Goal: Task Accomplishment & Management: Manage account settings

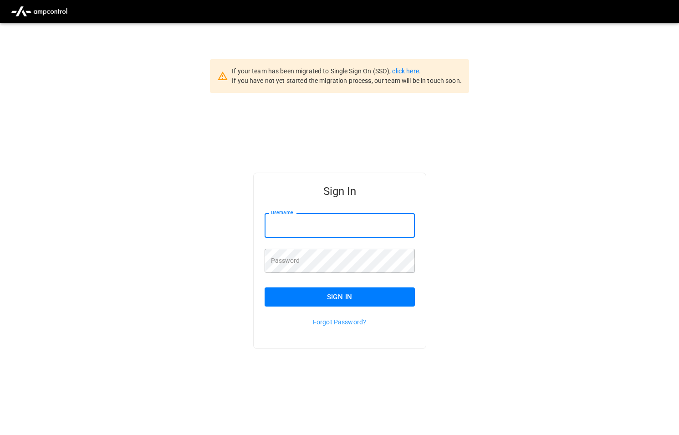
click at [329, 228] on input "Username" at bounding box center [340, 225] width 150 height 24
click at [645, 123] on div "Sign In Username Username Password Password Sign In Forgot Password?" at bounding box center [339, 275] width 679 height 365
click at [319, 223] on input "Username" at bounding box center [340, 225] width 150 height 24
type input "**********"
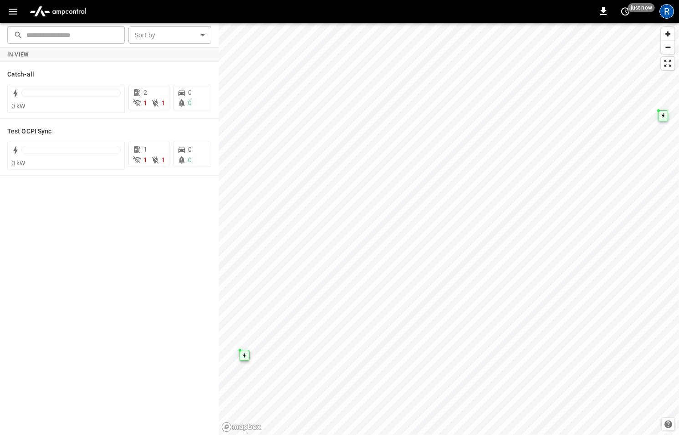
click at [669, 11] on div "R" at bounding box center [667, 11] width 15 height 15
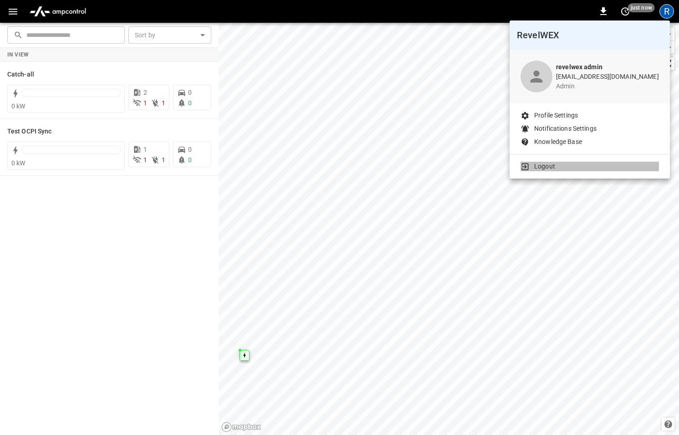
click at [547, 167] on p "Logout" at bounding box center [544, 167] width 21 height 10
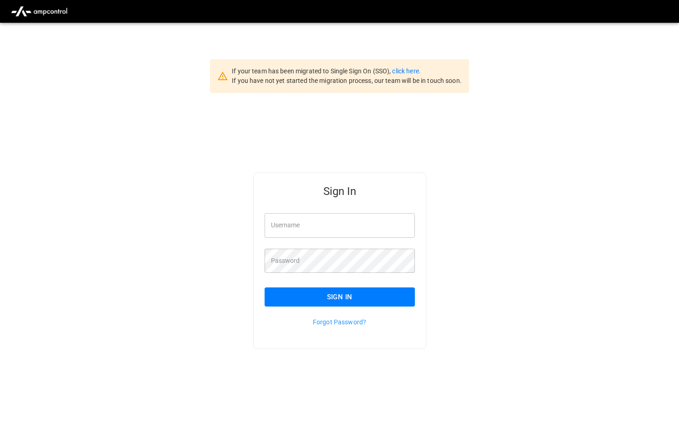
click at [335, 228] on input "Username" at bounding box center [340, 225] width 150 height 24
type input "**********"
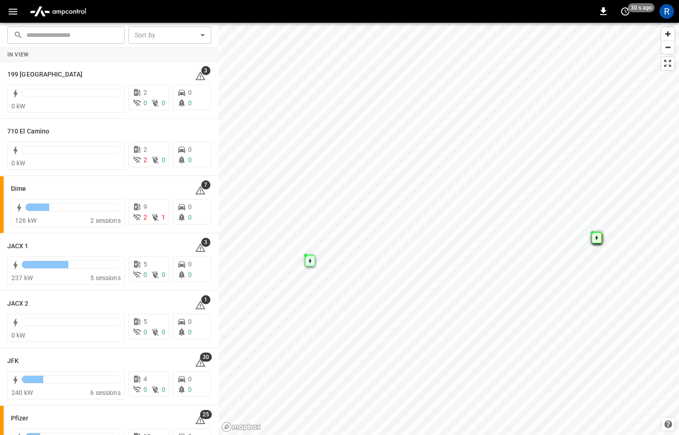
click at [10, 11] on icon "button" at bounding box center [13, 12] width 9 height 6
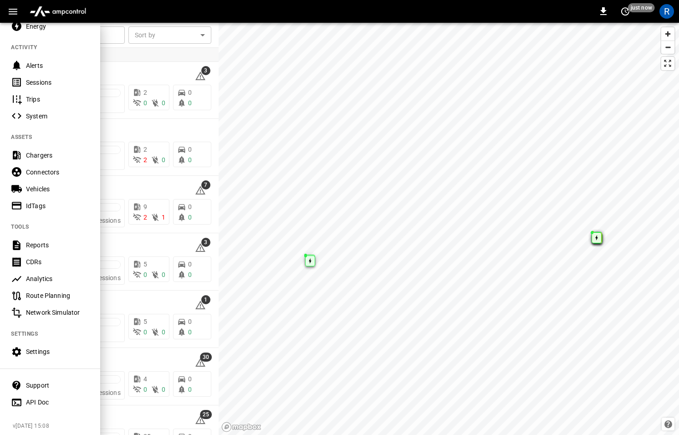
scroll to position [102, 0]
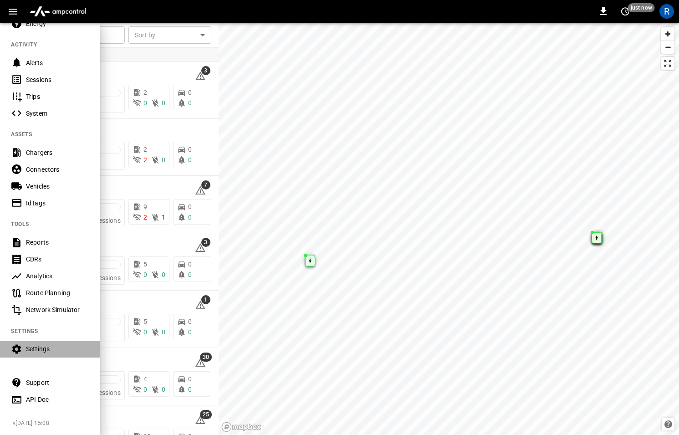
click at [34, 345] on div "Settings" at bounding box center [57, 348] width 63 height 9
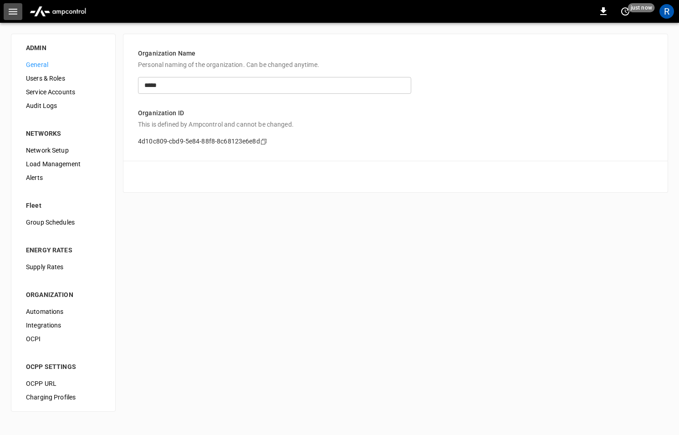
click at [15, 11] on icon "button" at bounding box center [13, 12] width 9 height 6
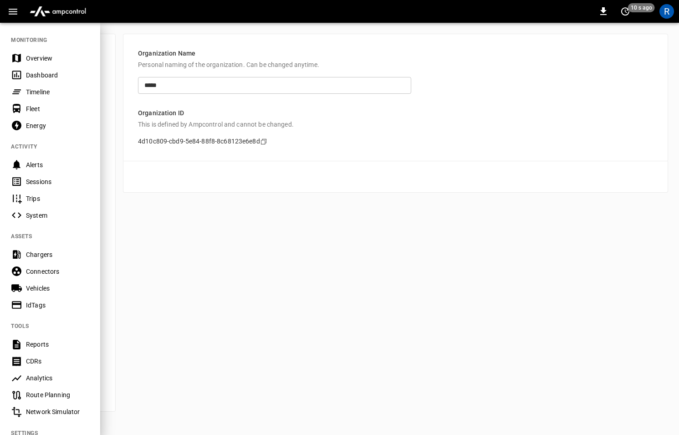
scroll to position [102, 0]
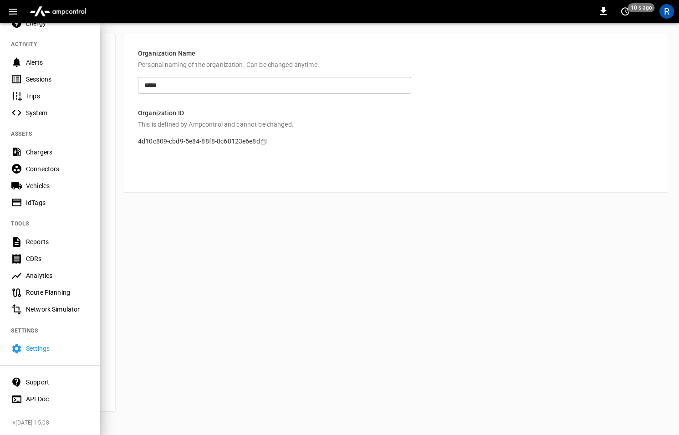
click at [113, 240] on div at bounding box center [339, 217] width 679 height 435
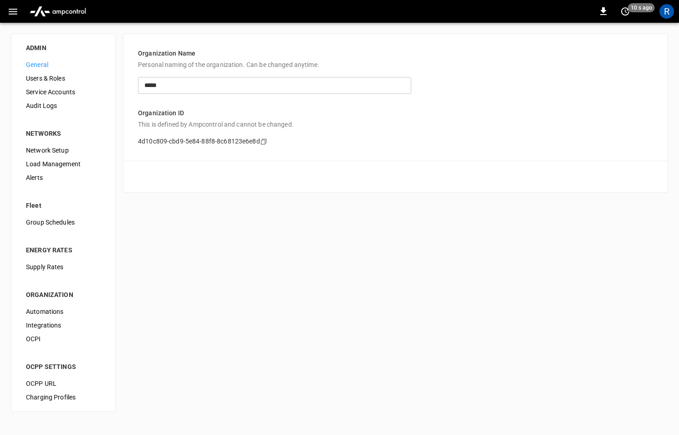
click at [46, 149] on span "Network Setup" at bounding box center [63, 151] width 75 height 10
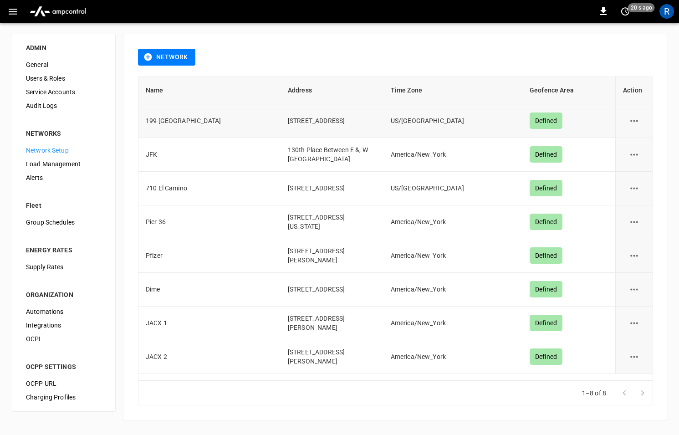
click at [630, 118] on icon "network options" at bounding box center [634, 120] width 11 height 11
click at [542, 79] on div at bounding box center [339, 217] width 679 height 435
click at [12, 9] on icon "button" at bounding box center [13, 12] width 9 height 6
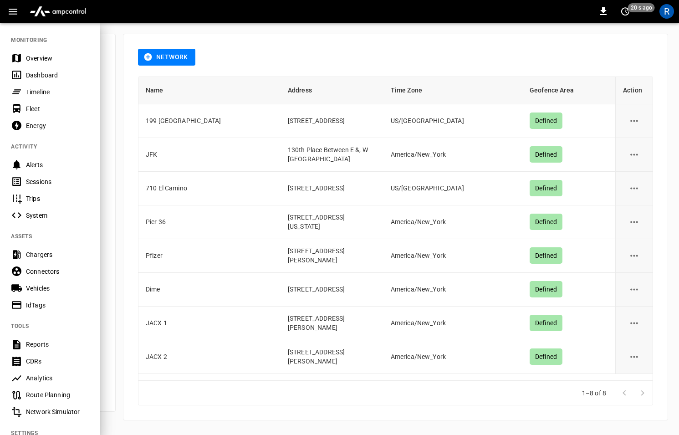
click at [41, 76] on div "Dashboard" at bounding box center [57, 75] width 63 height 9
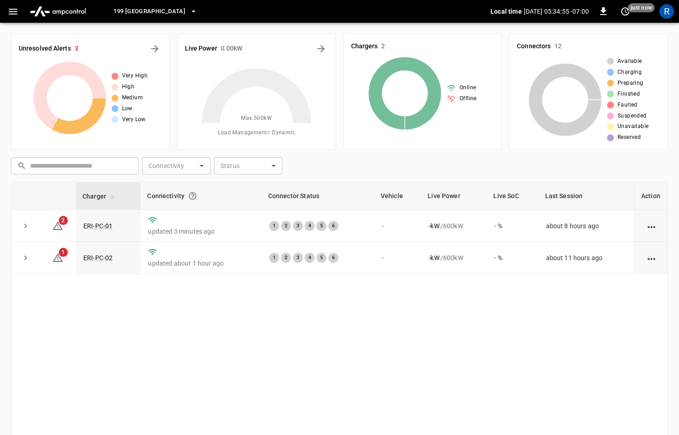
click at [189, 7] on icon "button" at bounding box center [193, 11] width 9 height 9
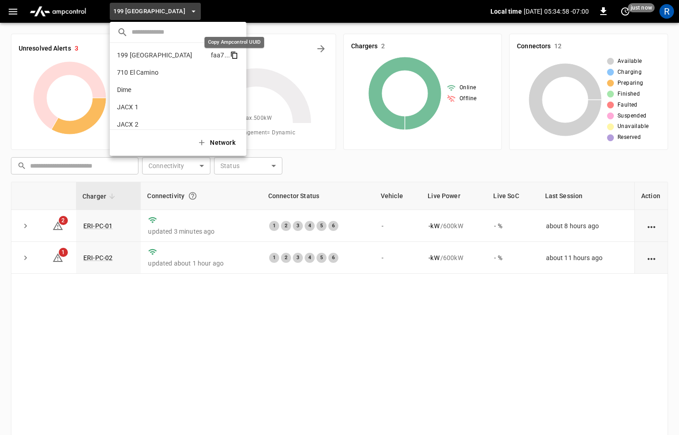
click at [236, 56] on icon "copy" at bounding box center [234, 56] width 5 height 6
click at [235, 72] on icon "copy" at bounding box center [234, 72] width 8 height 8
click at [236, 89] on icon "copy" at bounding box center [234, 90] width 5 height 6
click at [234, 106] on icon "copy" at bounding box center [234, 107] width 8 height 8
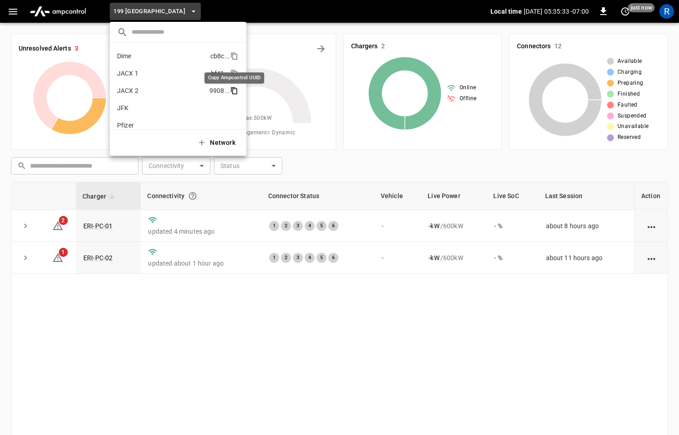
click at [235, 89] on icon "copy" at bounding box center [234, 91] width 8 height 8
click at [235, 107] on icon "copy" at bounding box center [234, 108] width 8 height 8
click at [235, 102] on icon "copy" at bounding box center [234, 100] width 8 height 8
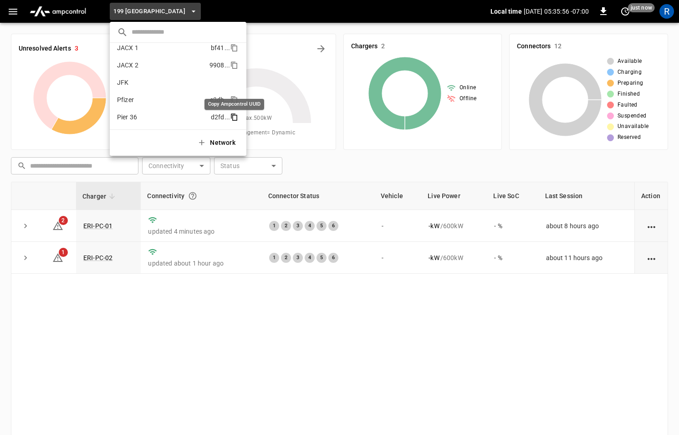
click at [234, 116] on icon "copy" at bounding box center [234, 117] width 8 height 8
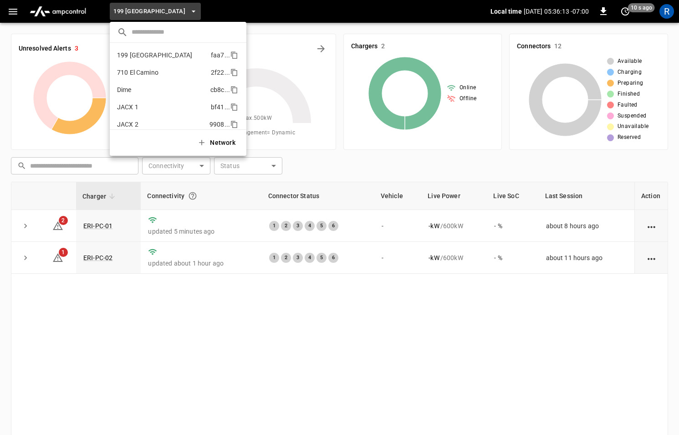
click at [215, 2] on div at bounding box center [339, 217] width 679 height 435
